Goal: Information Seeking & Learning: Learn about a topic

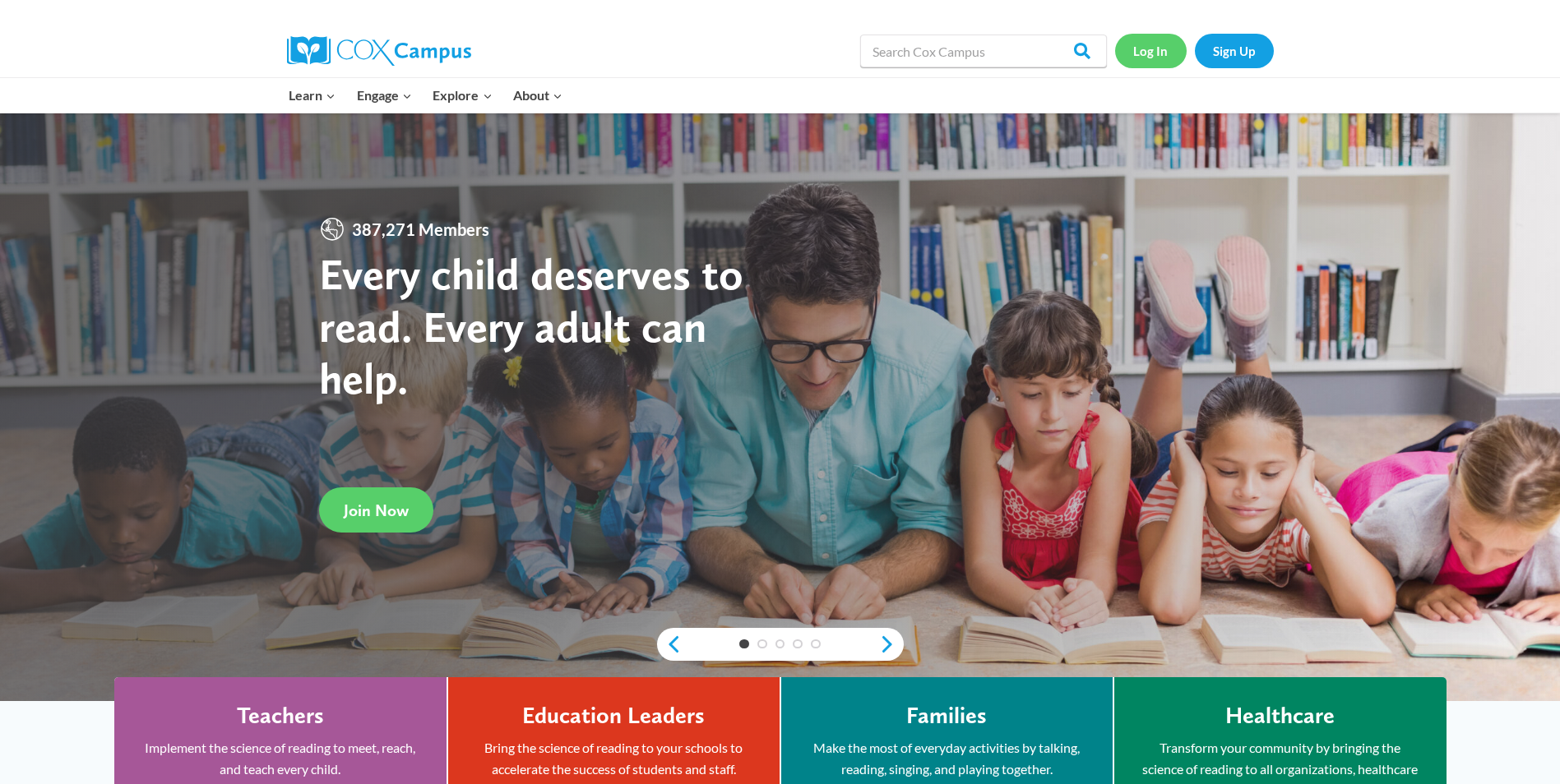
click at [1158, 56] on link "Log In" at bounding box center [1152, 50] width 72 height 33
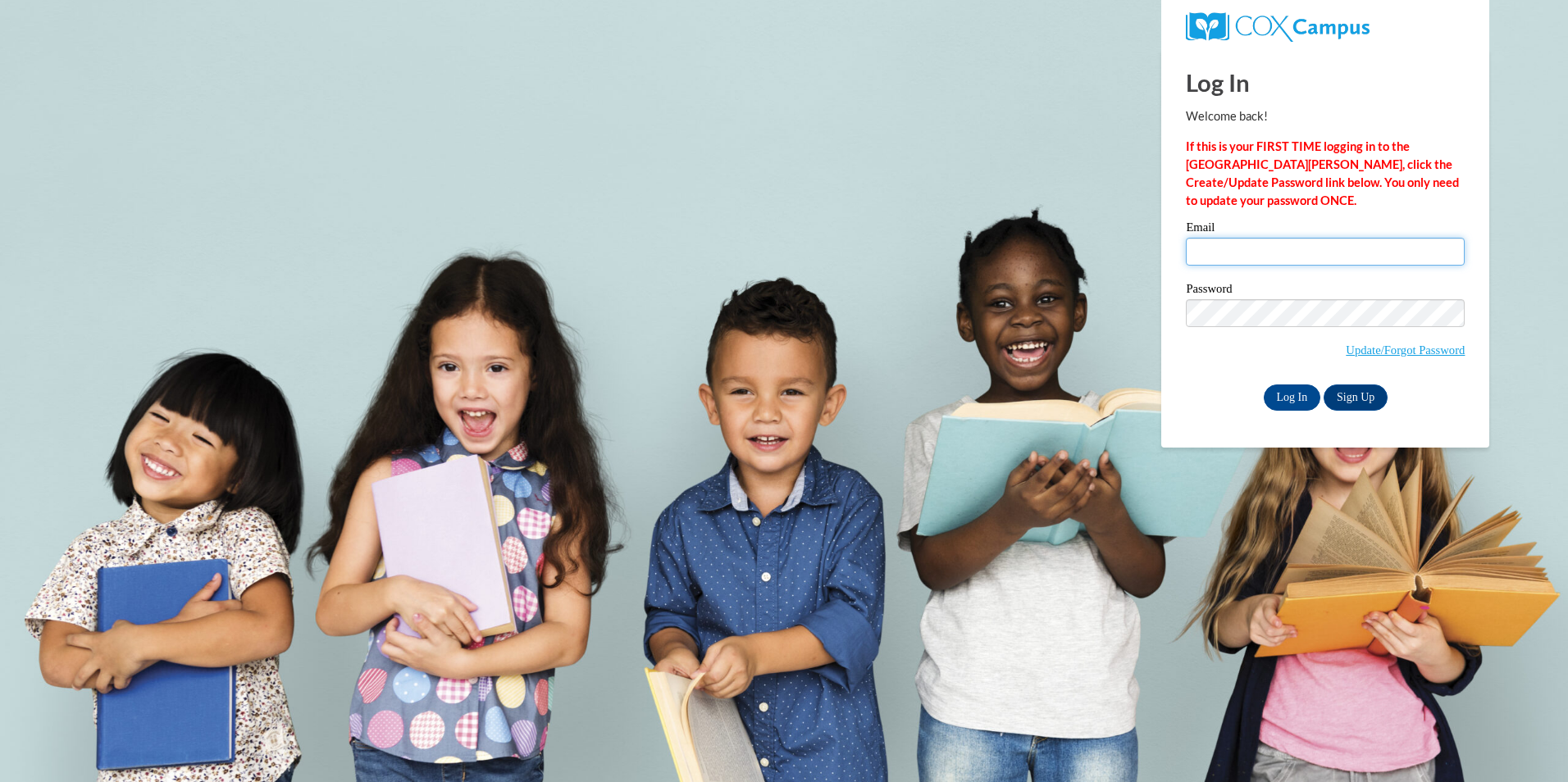
click at [1212, 254] on input "Email" at bounding box center [1325, 252] width 279 height 28
type input "madelinesantiago15@yahoo.com"
click at [1291, 394] on input "Log In" at bounding box center [1291, 398] width 57 height 26
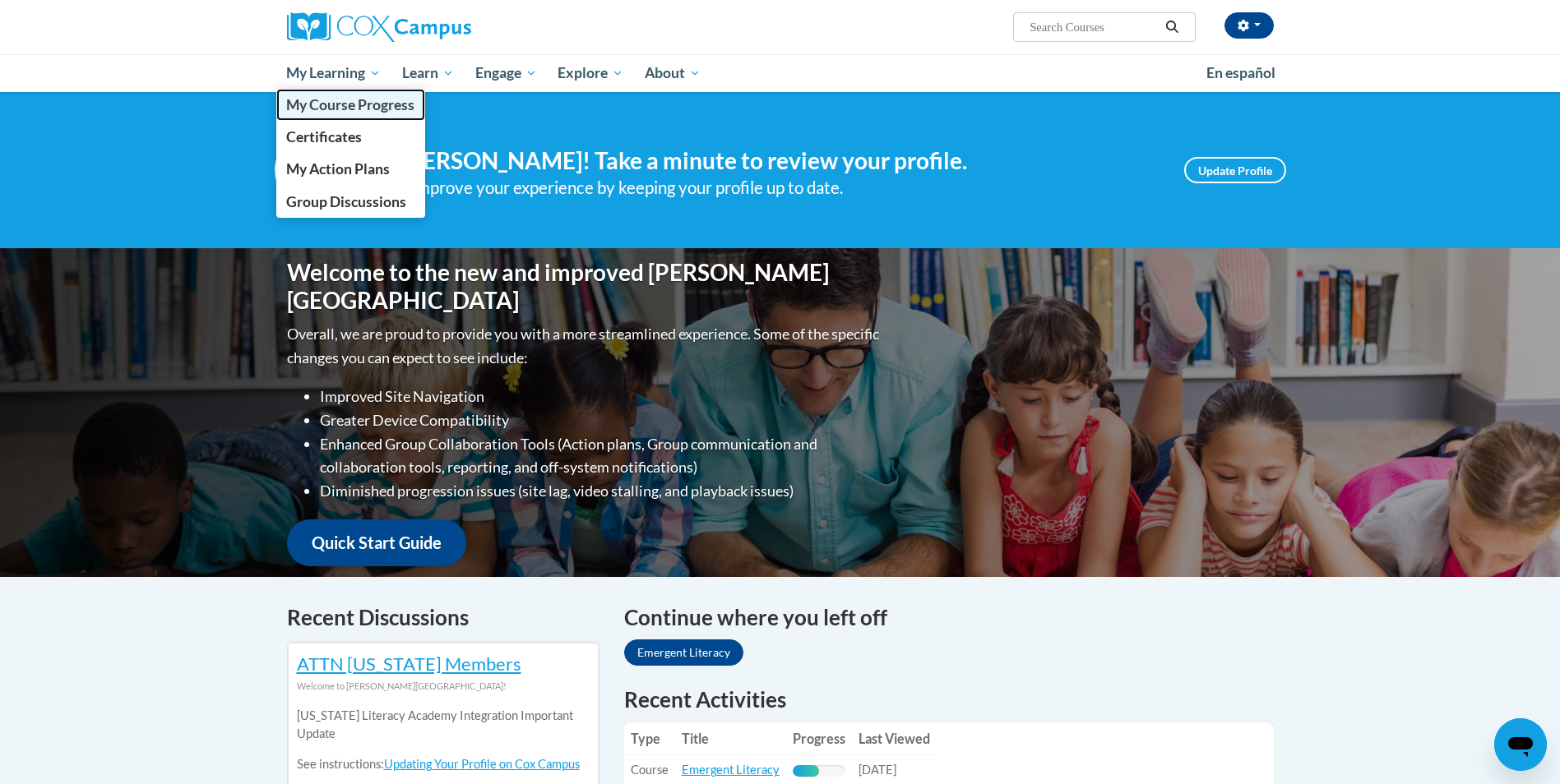
click at [319, 116] on link "My Course Progress" at bounding box center [351, 104] width 150 height 32
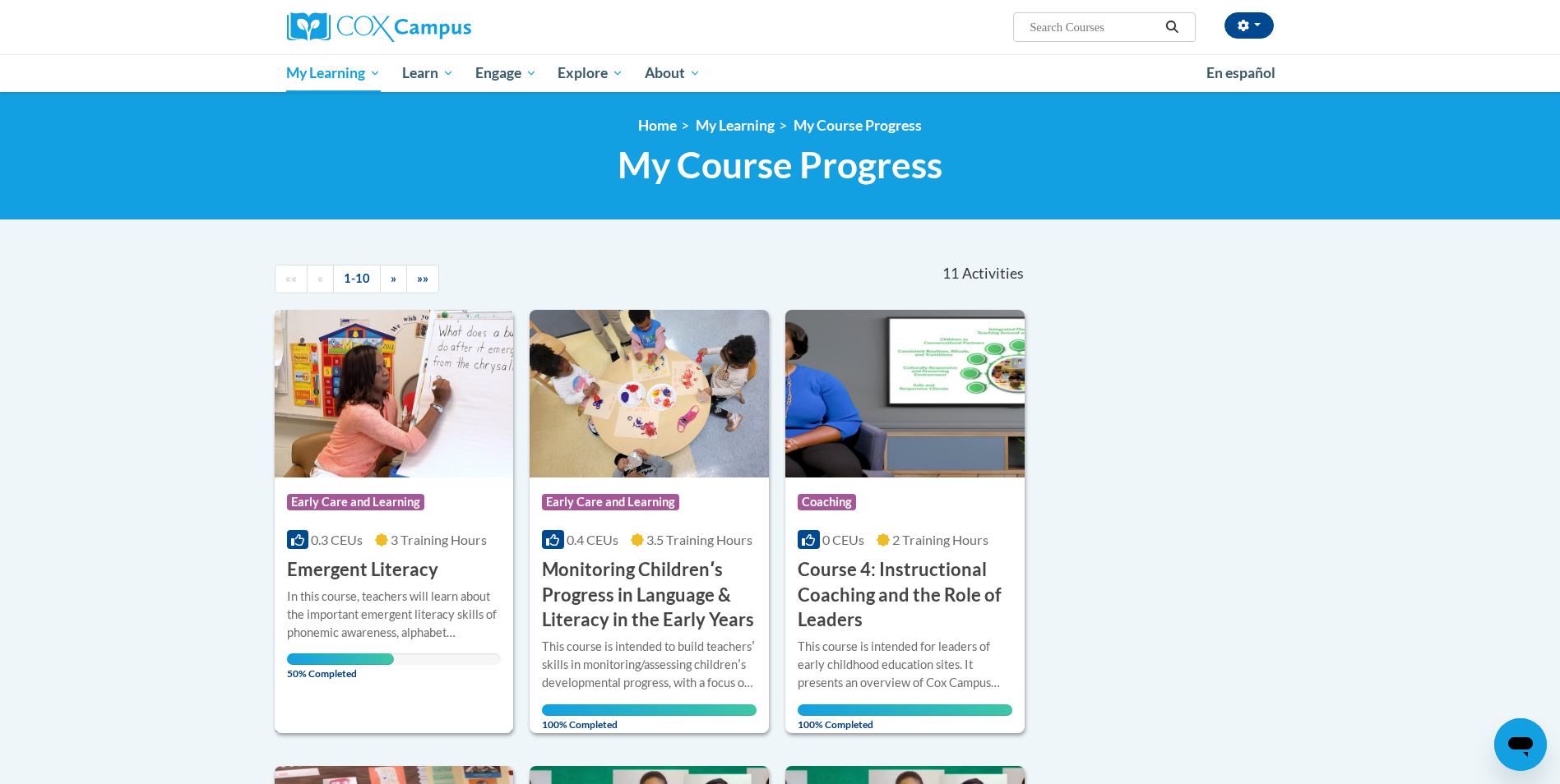
click at [343, 547] on span "0.3 CEUs" at bounding box center [336, 540] width 52 height 15
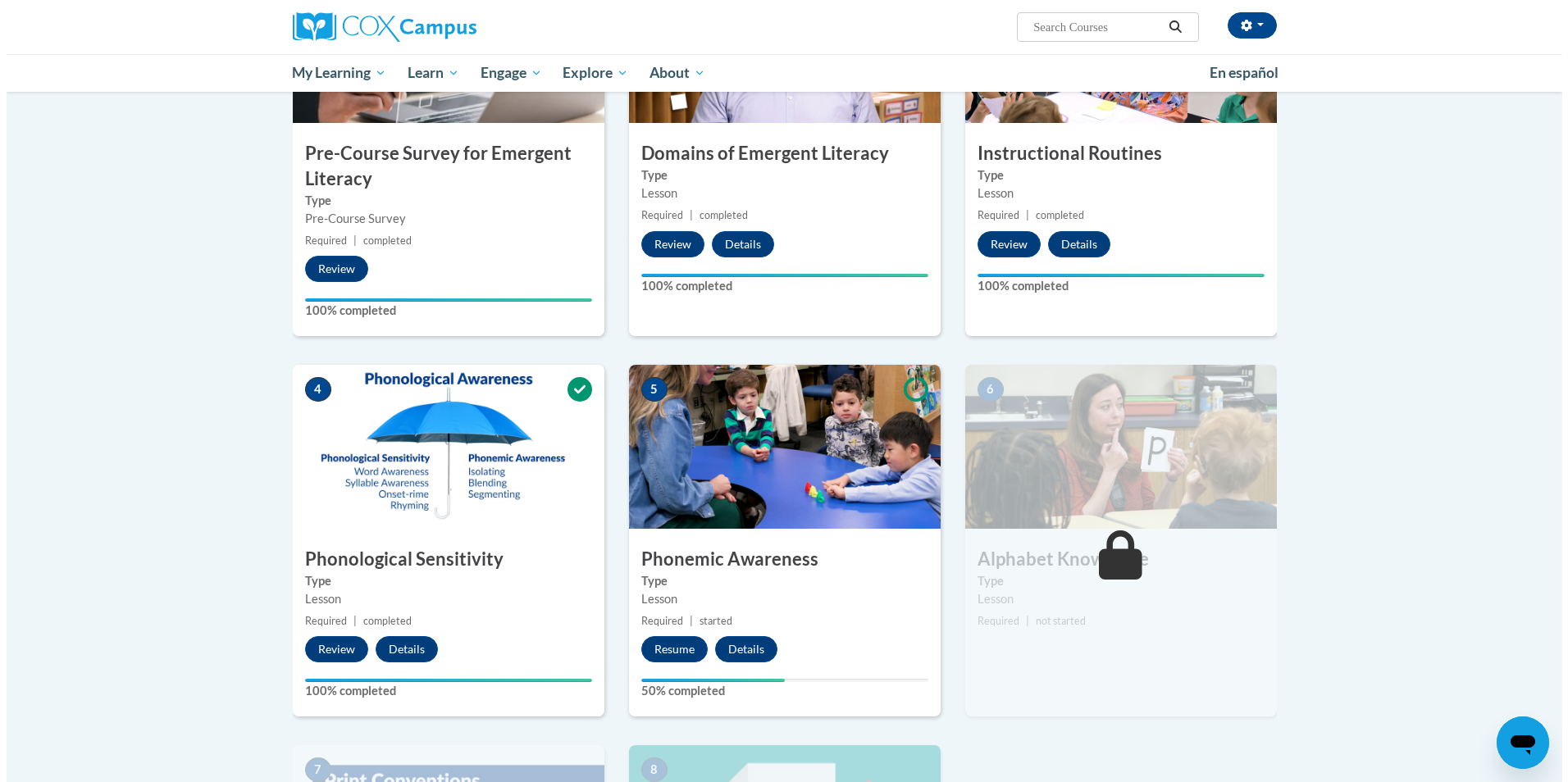
scroll to position [574, 0]
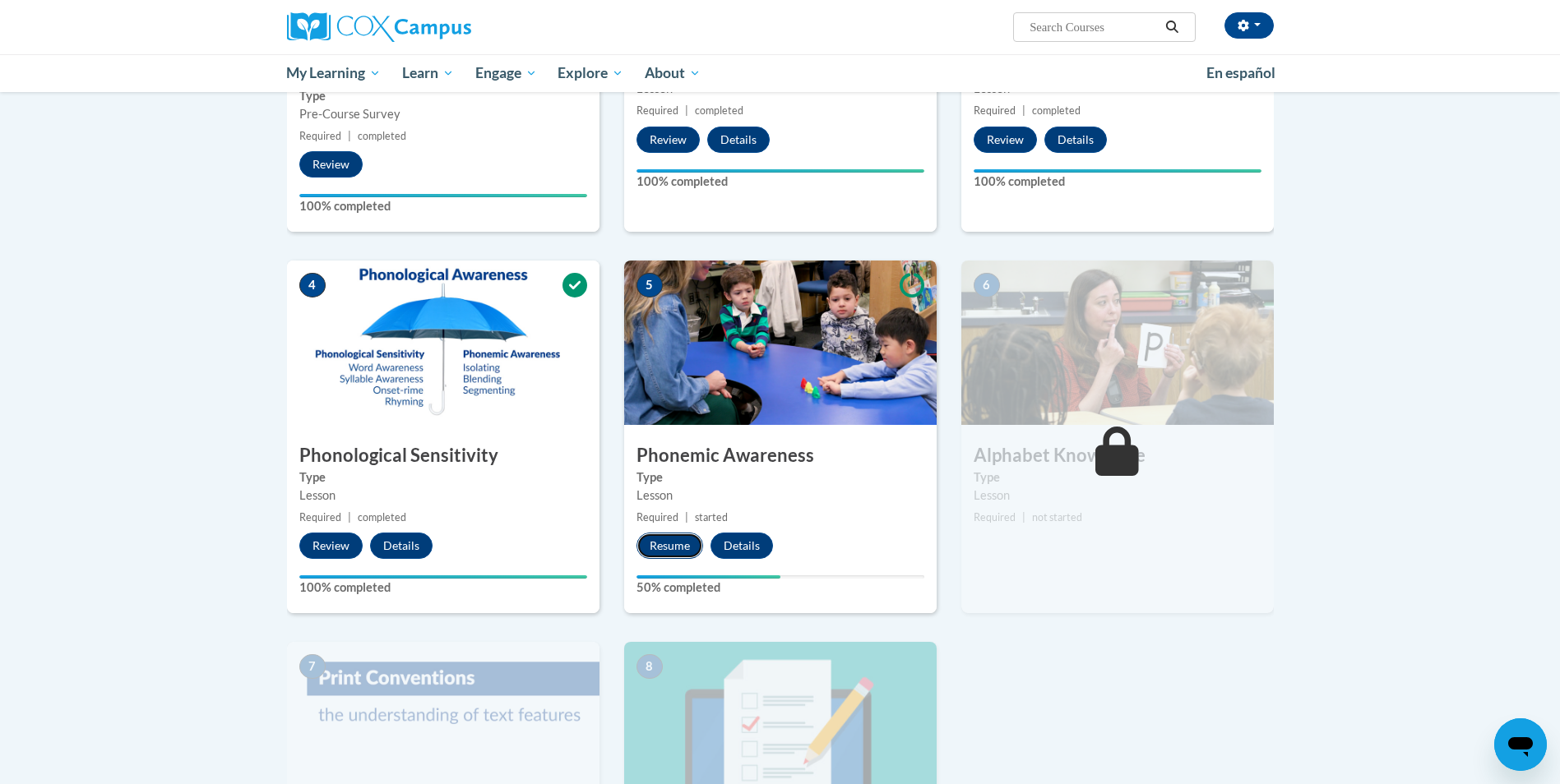
click at [674, 546] on button "Resume" at bounding box center [670, 546] width 67 height 27
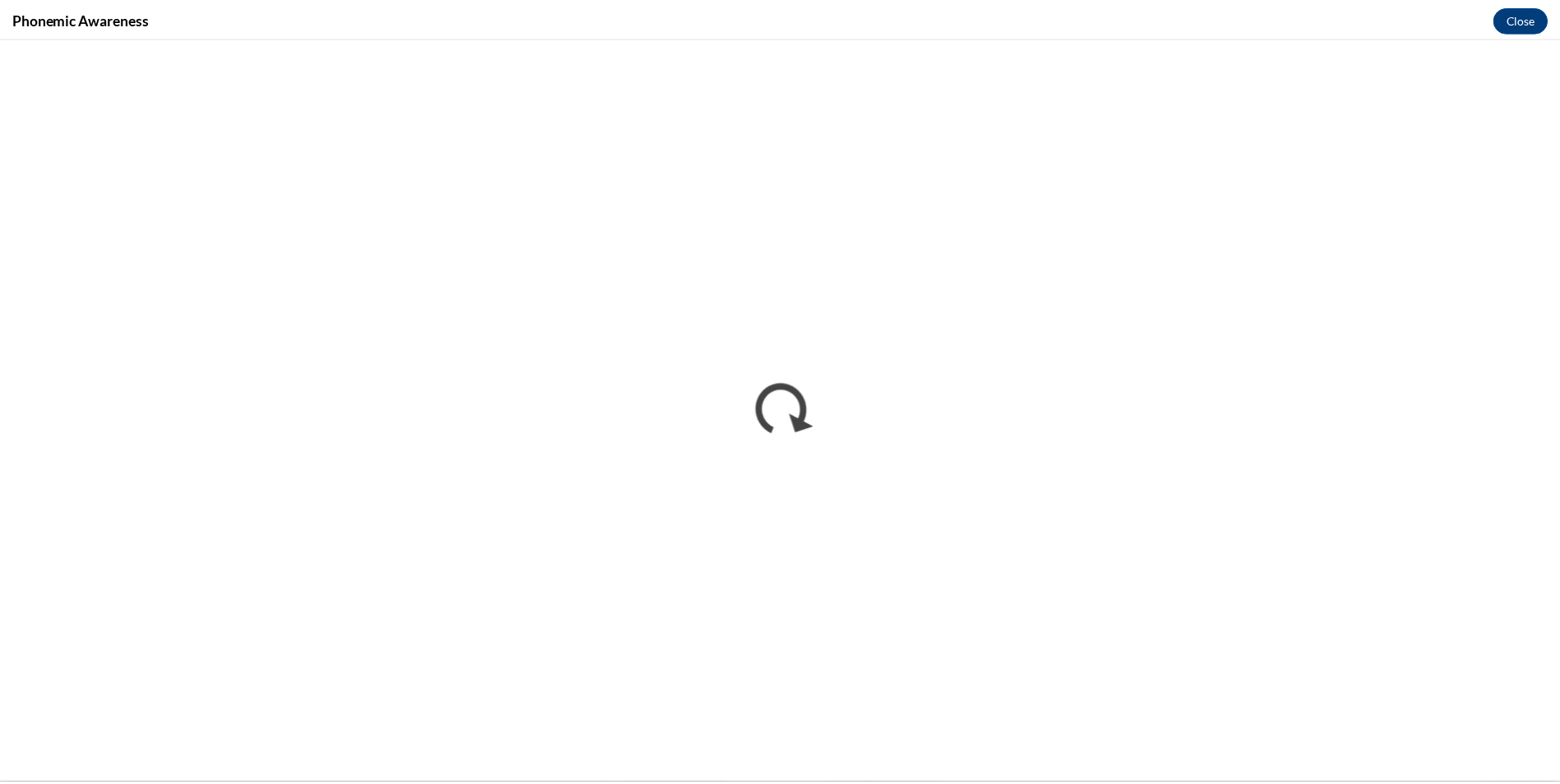
scroll to position [0, 0]
click at [1525, 21] on button "Close" at bounding box center [1533, 18] width 55 height 27
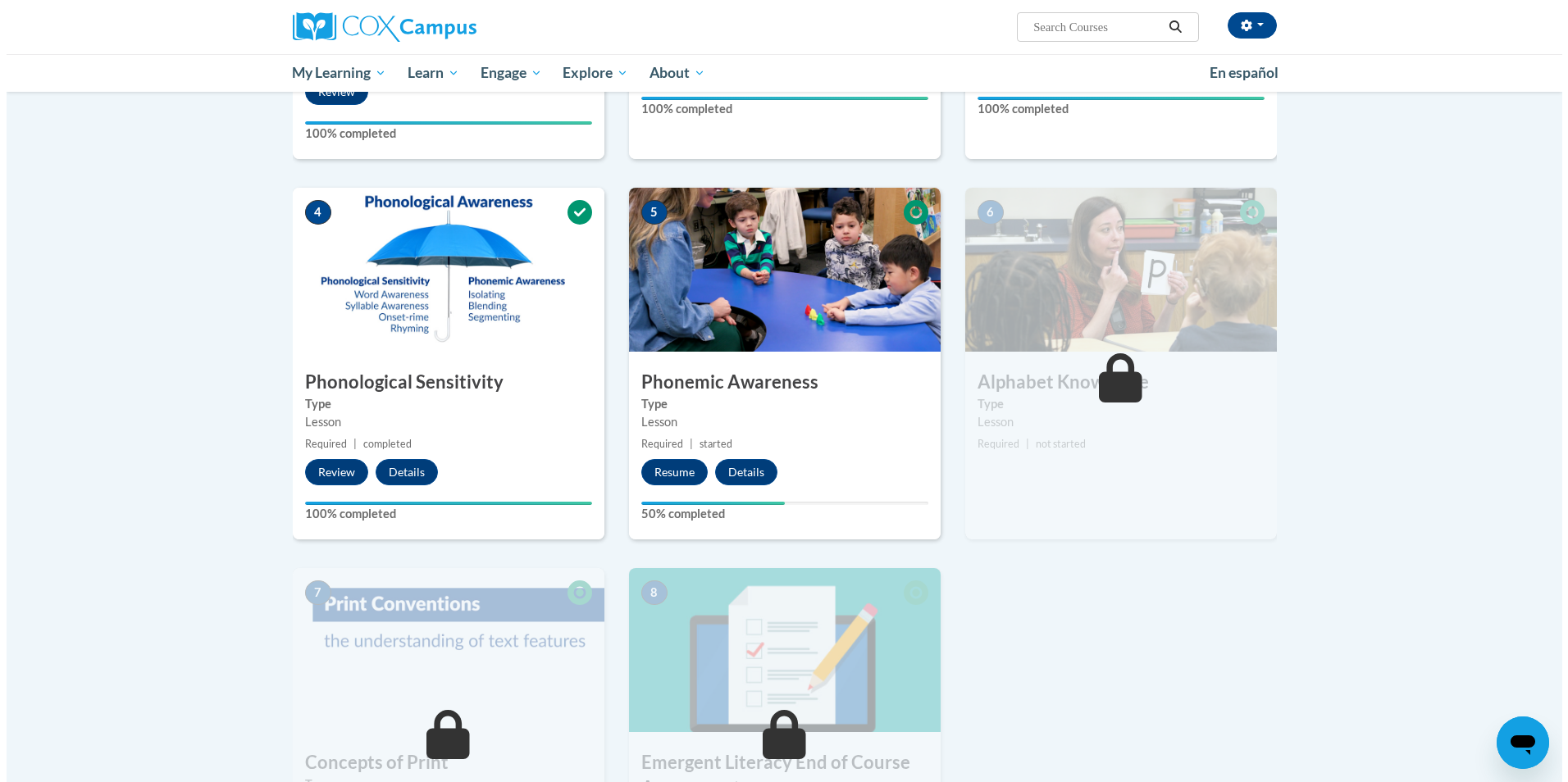
scroll to position [657, 0]
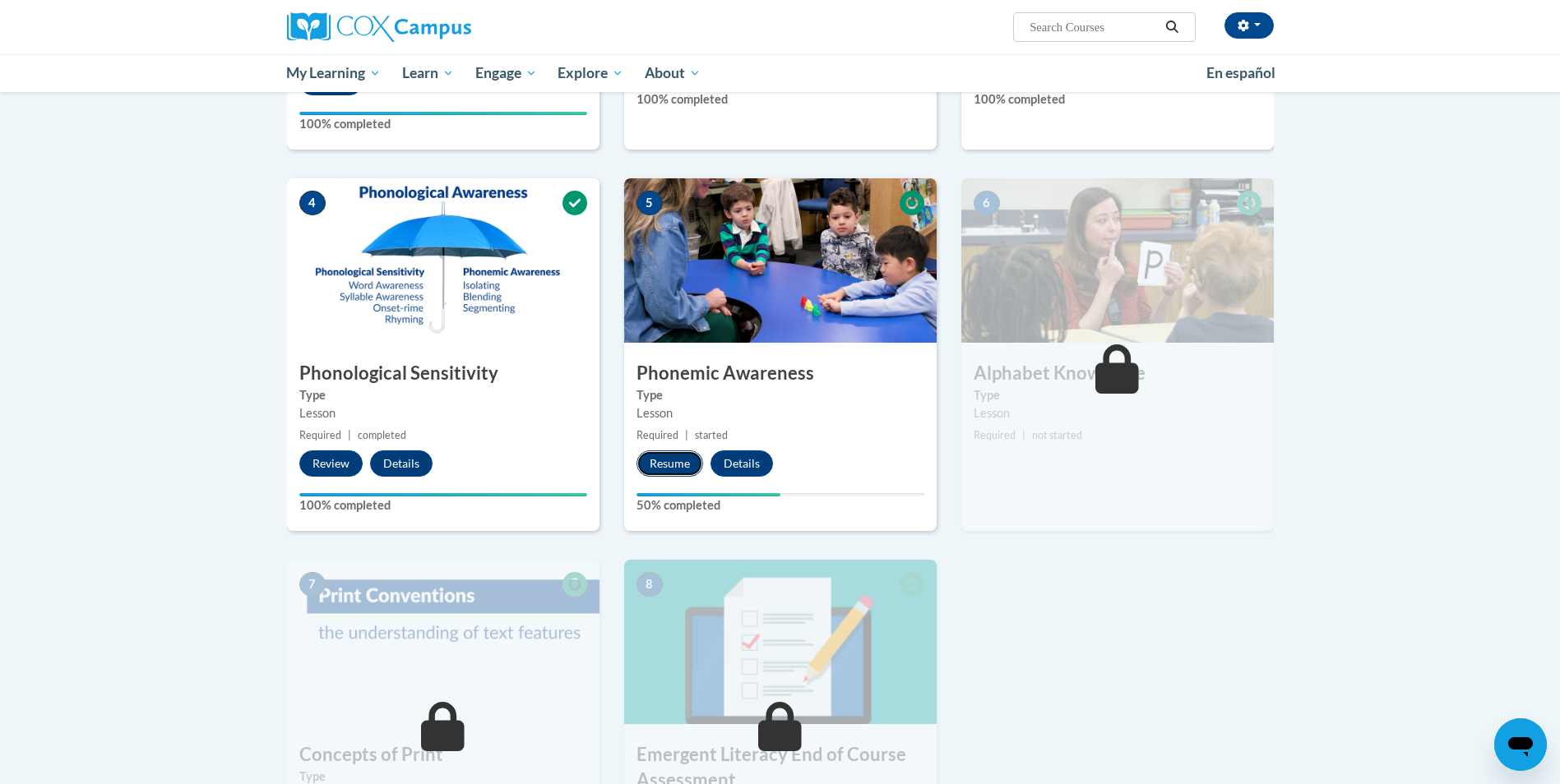
click at [670, 466] on button "Resume" at bounding box center [670, 463] width 67 height 27
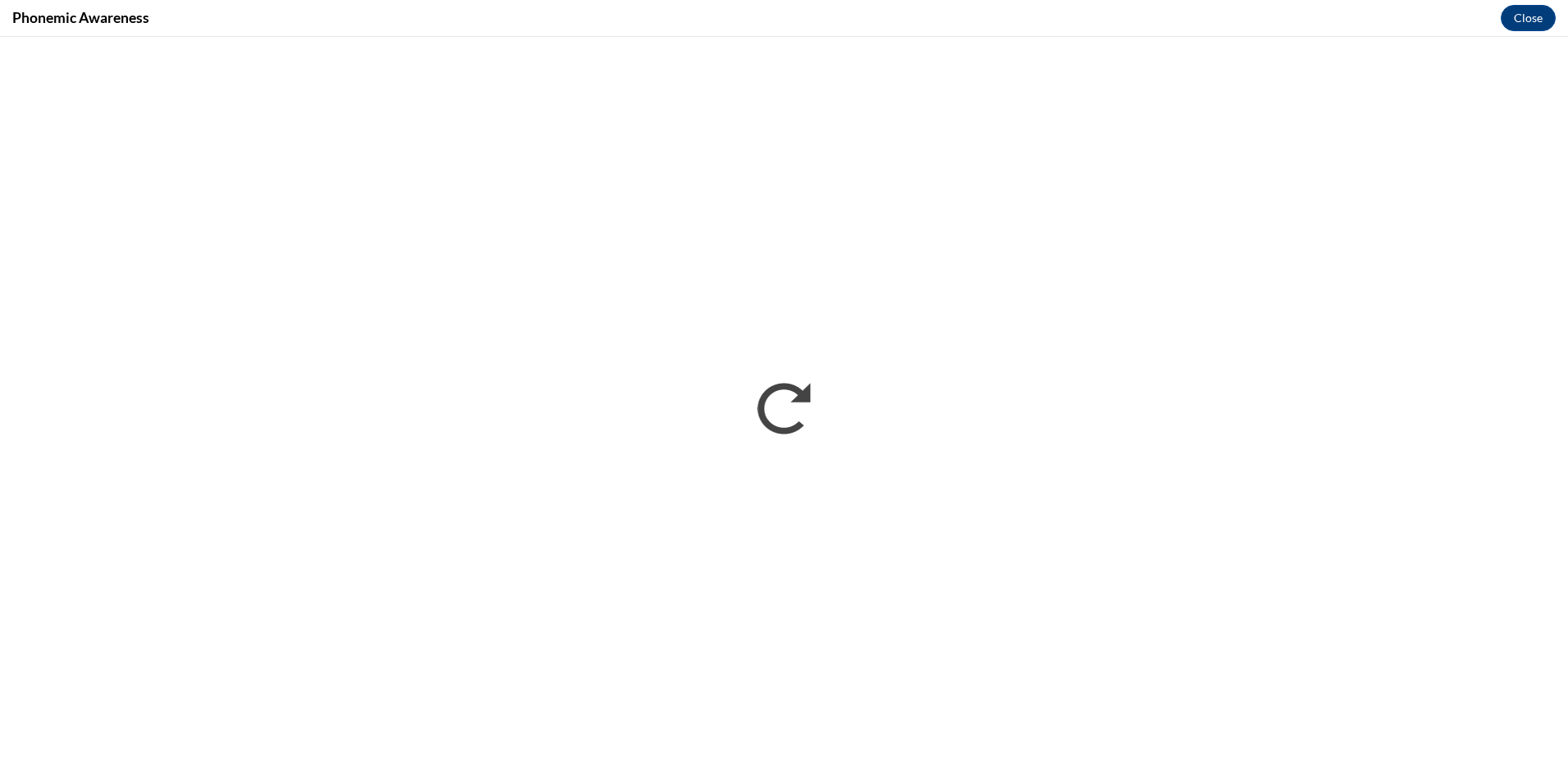
scroll to position [0, 0]
click at [1523, 13] on button "Close" at bounding box center [1528, 18] width 55 height 26
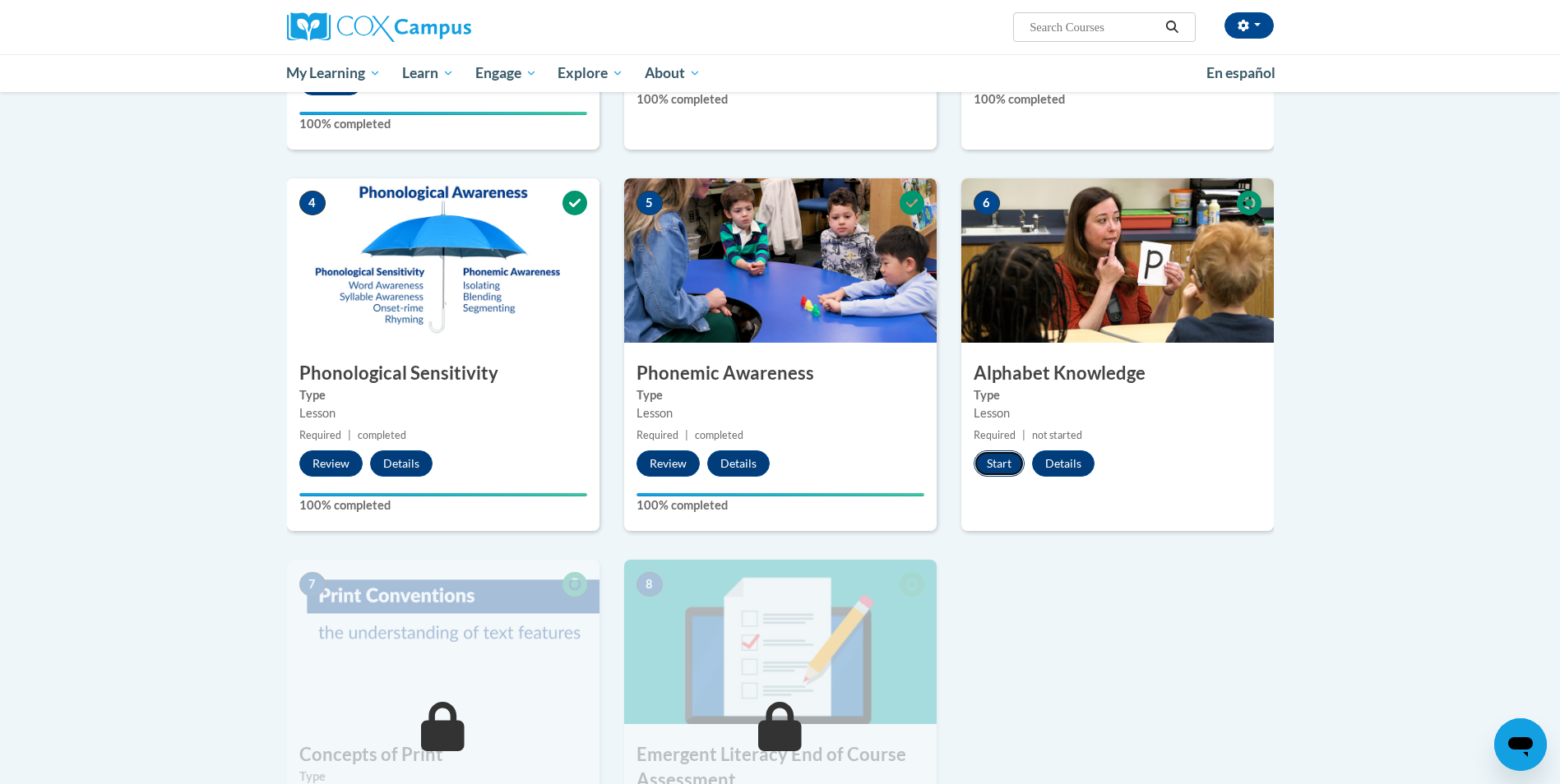
click at [1004, 460] on button "Start" at bounding box center [999, 463] width 51 height 27
